Goal: Obtain resource: Download file/media

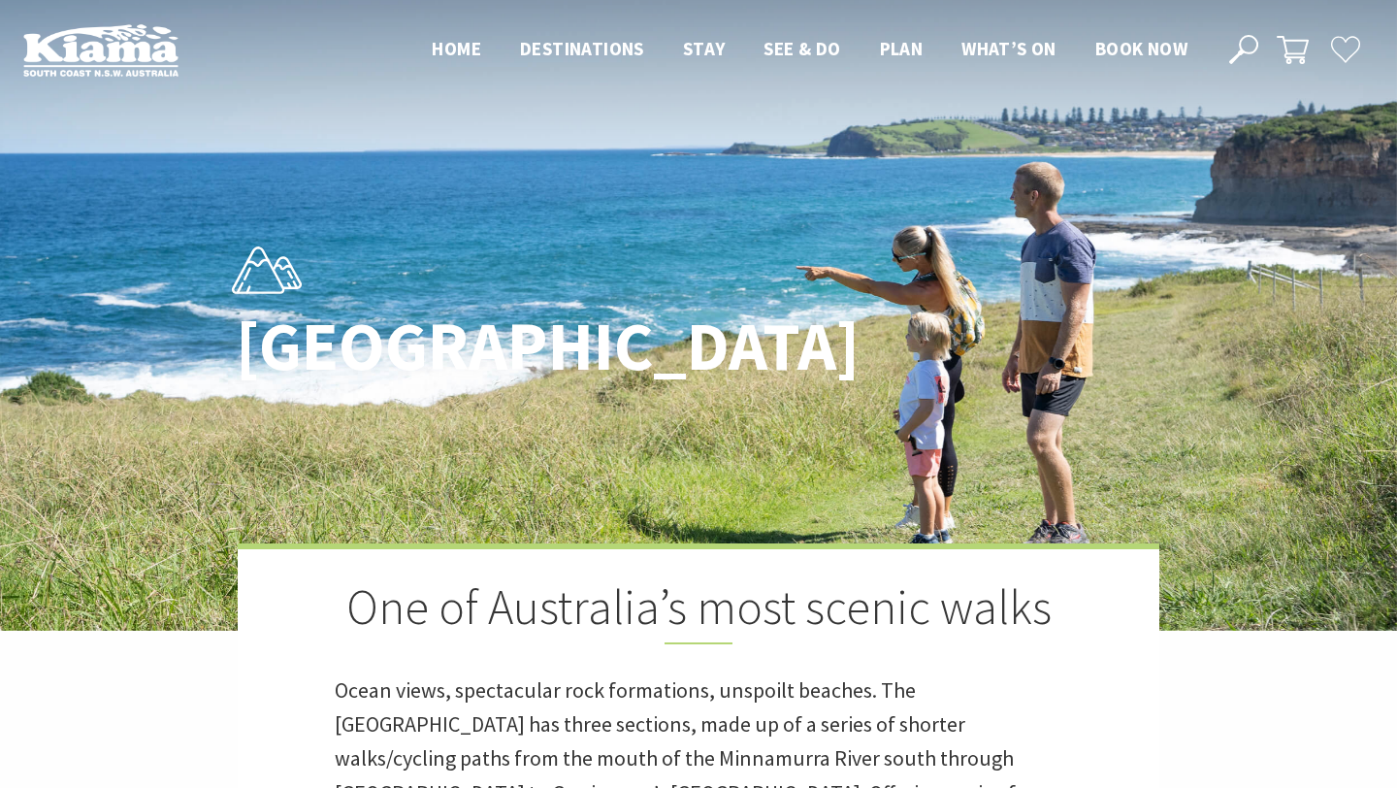
scroll to position [593, 1392]
click at [443, 164] on div "[GEOGRAPHIC_DATA] One of Australia’s most scenic walks Ocean views, spectacular…" at bounding box center [698, 684] width 1397 height 1369
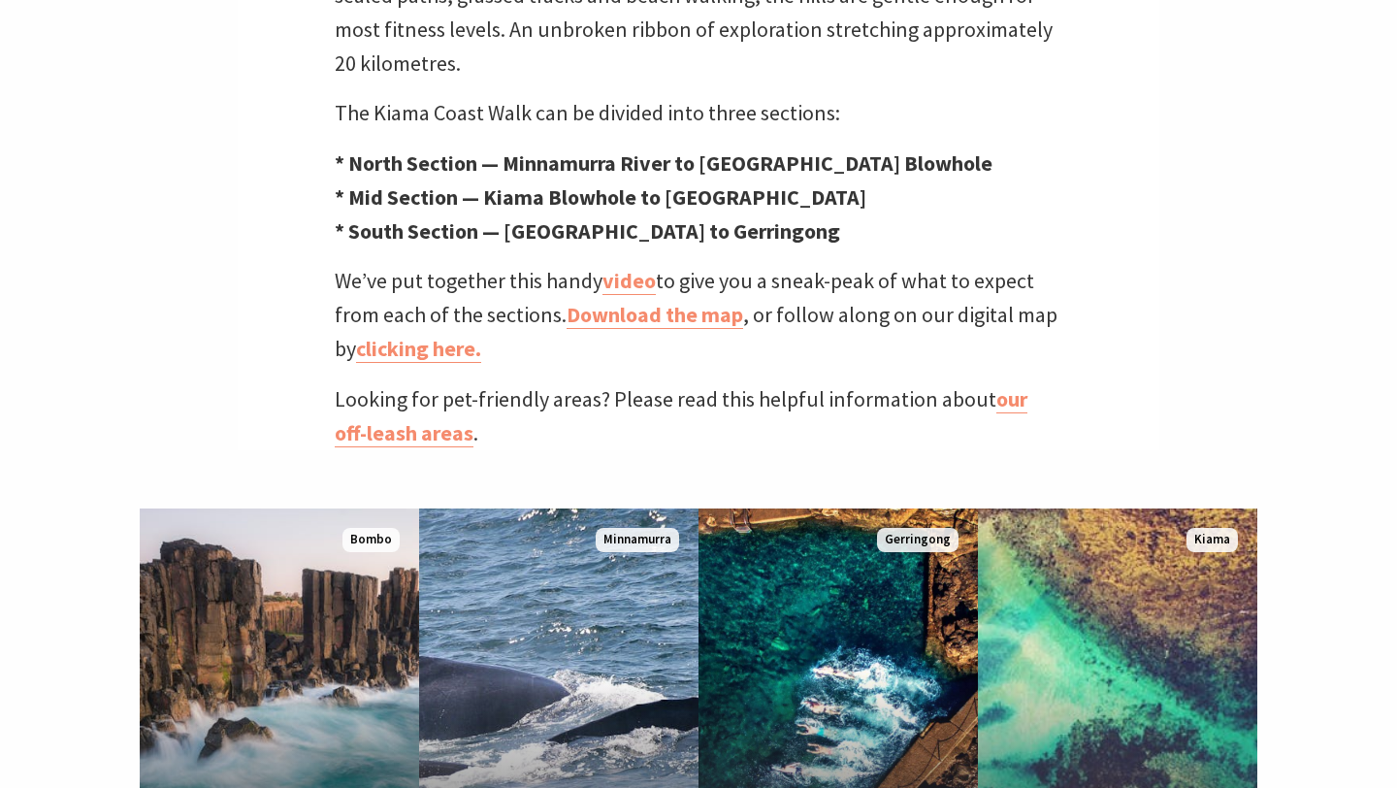
scroll to position [833, 0]
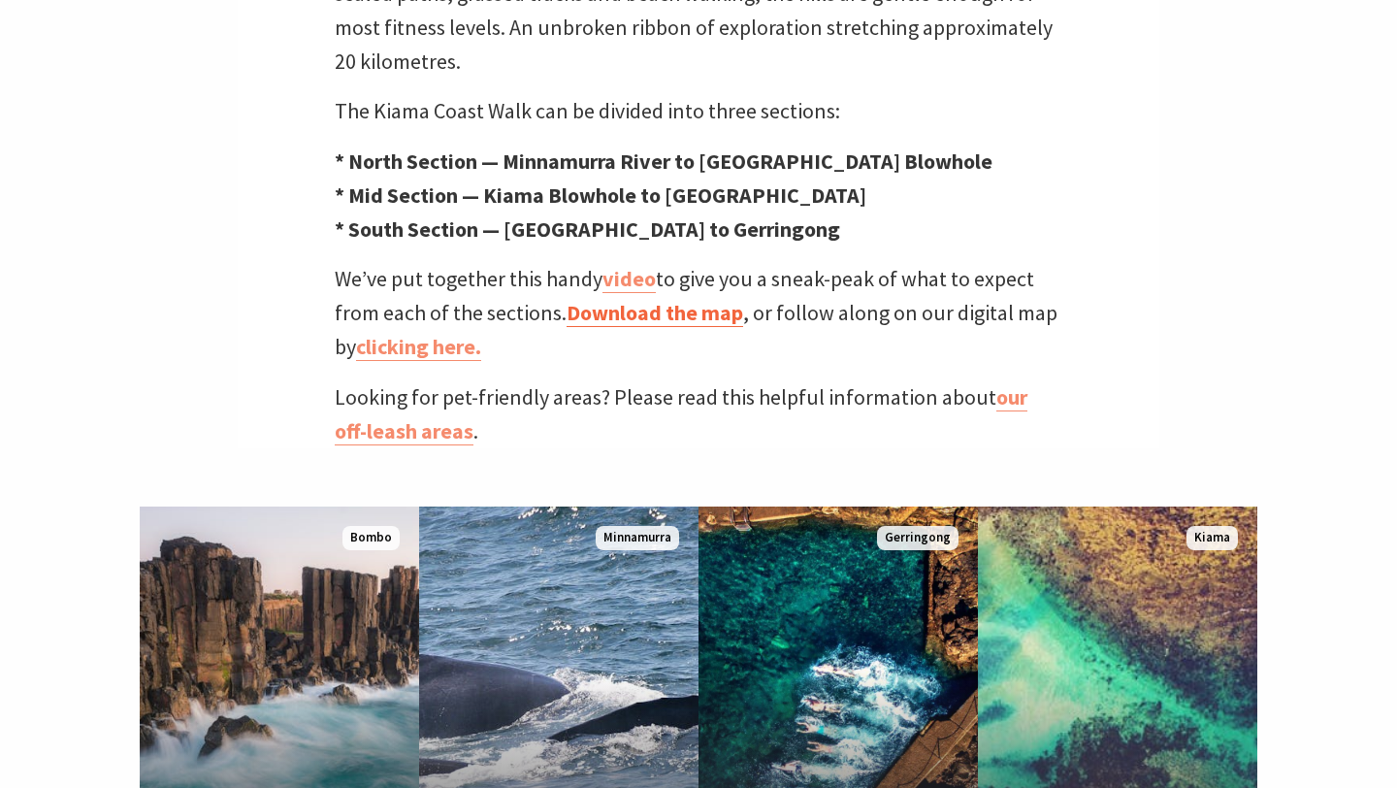
click at [671, 299] on link "Download the map" at bounding box center [655, 313] width 177 height 28
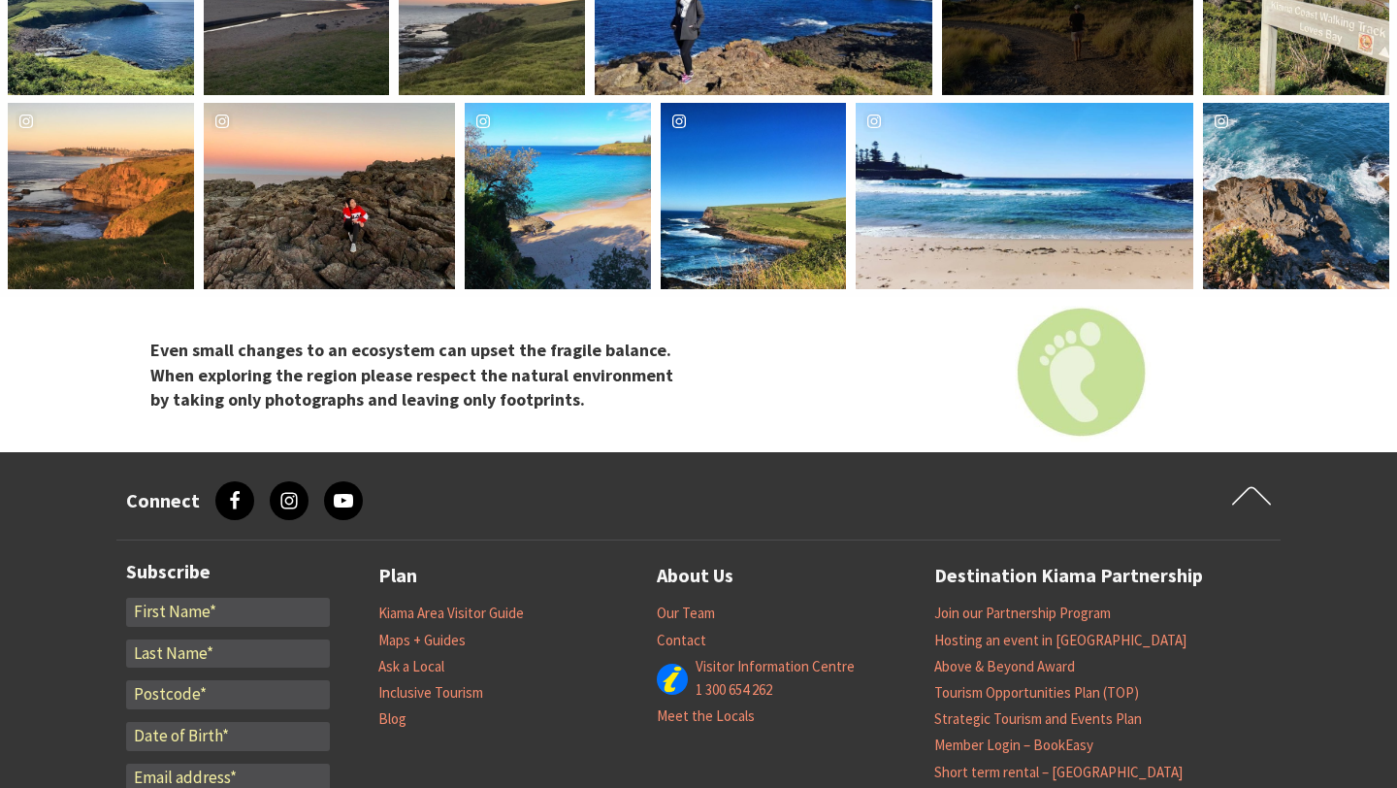
scroll to position [7934, 0]
